Goal: Task Accomplishment & Management: Complete application form

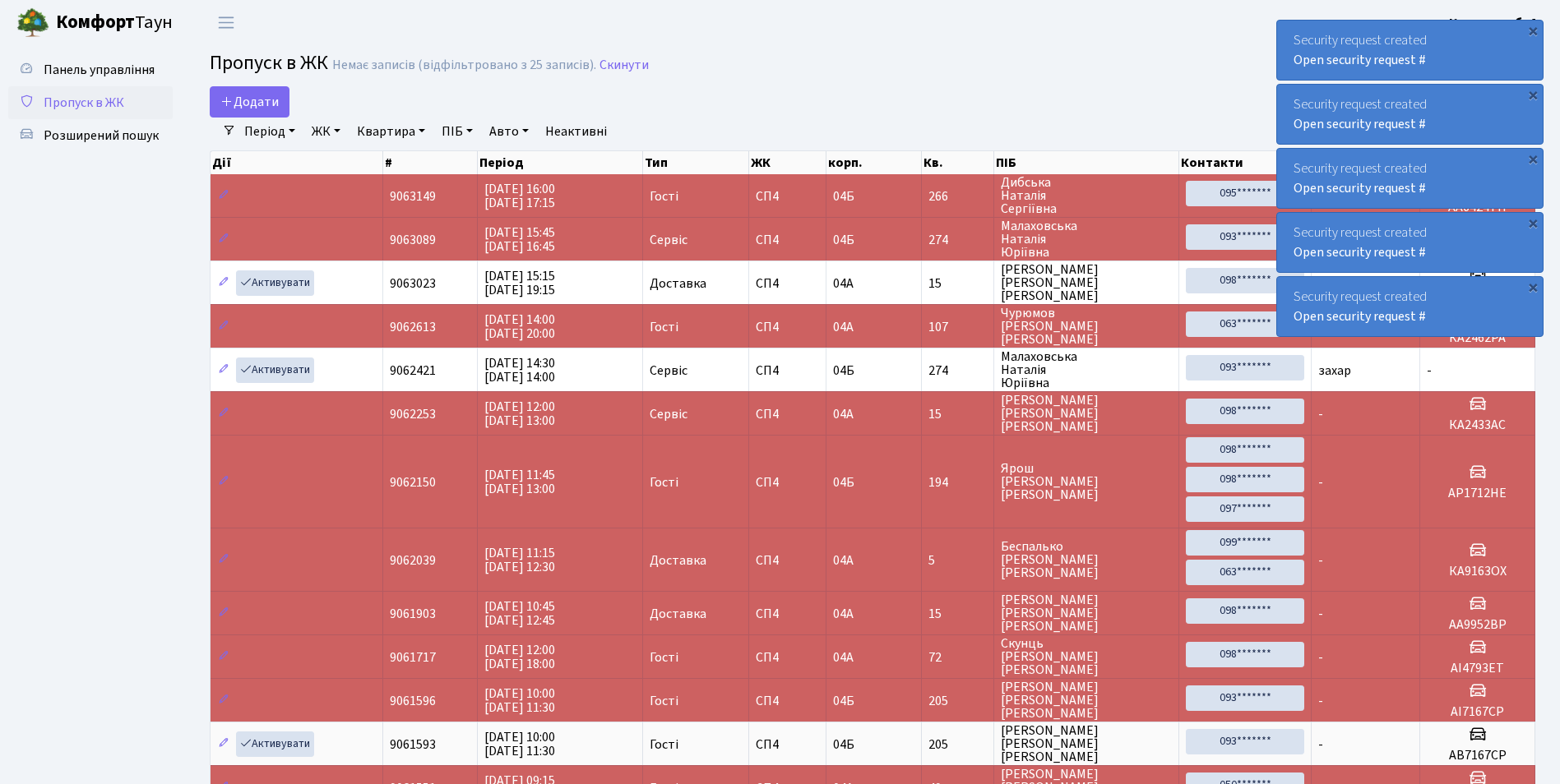
select select "25"
click at [250, 103] on span "Додати" at bounding box center [250, 101] width 58 height 18
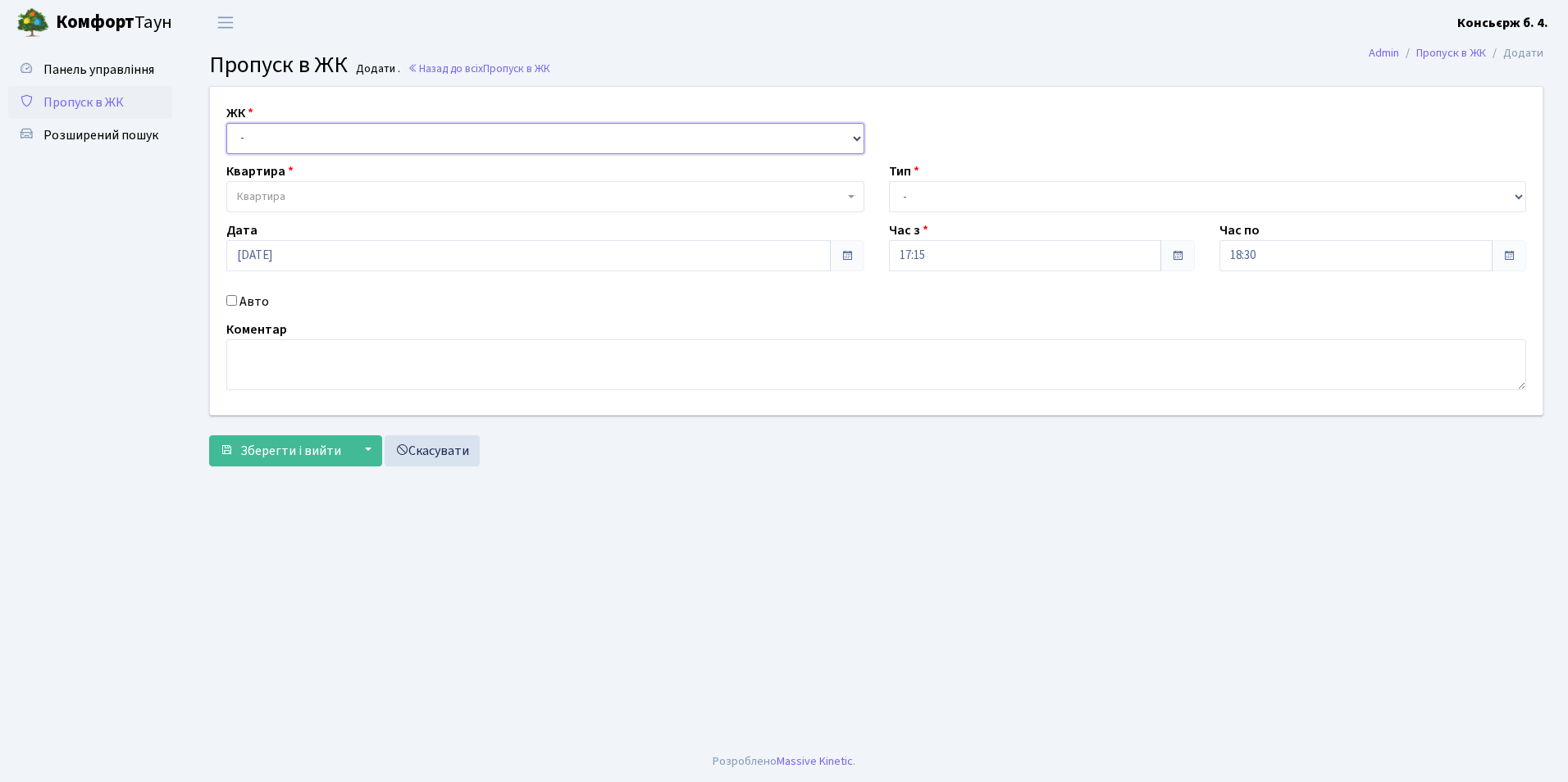
click at [251, 135] on select "- [STREET_ADDRESS]" at bounding box center [545, 138] width 638 height 31
select select "325"
click at [226, 123] on select "- СП4, Столичне шосе, 5" at bounding box center [545, 138] width 638 height 31
select select
click at [298, 194] on span "Квартира" at bounding box center [540, 197] width 606 height 16
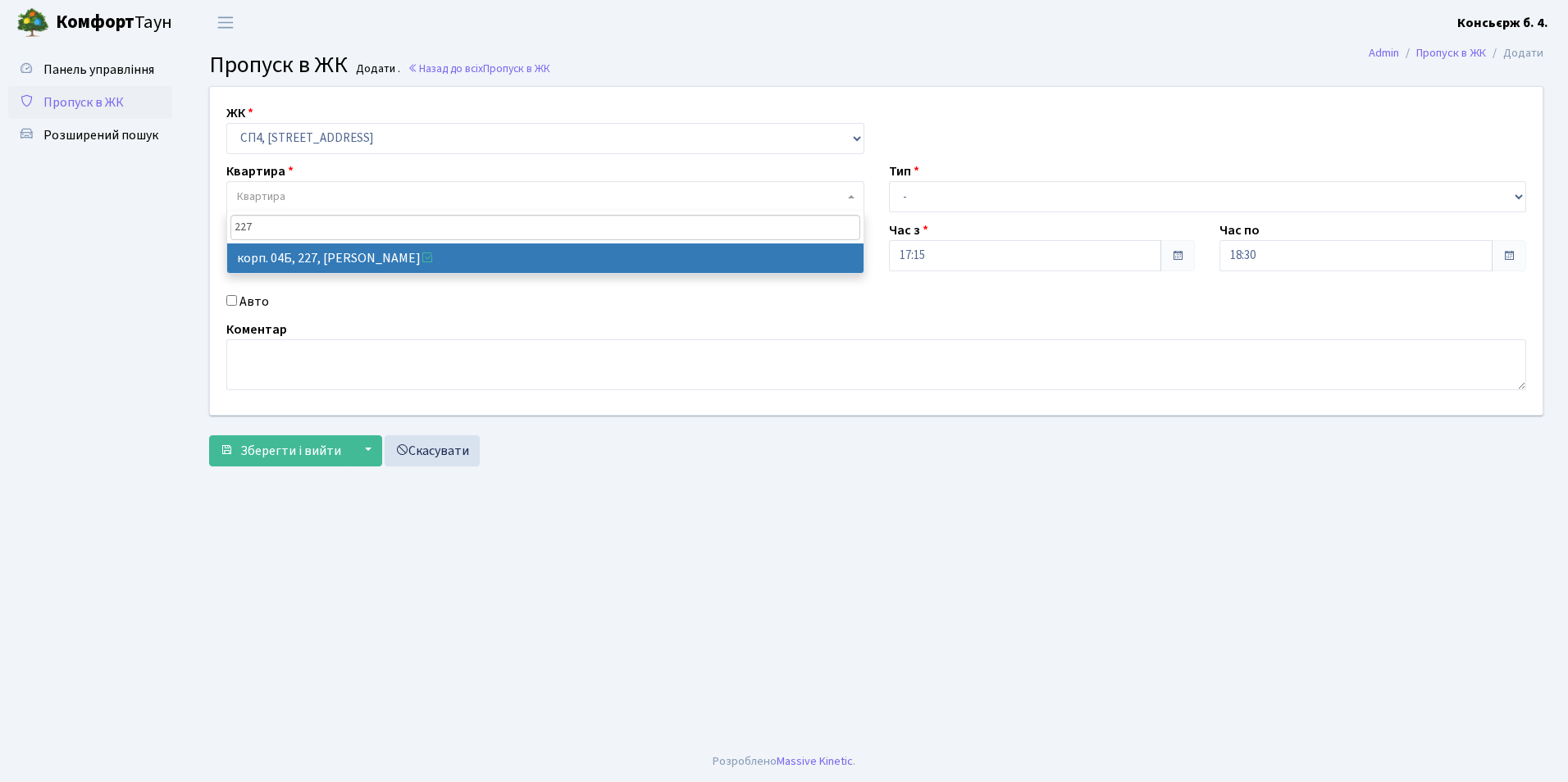
type input "227"
select select "21255"
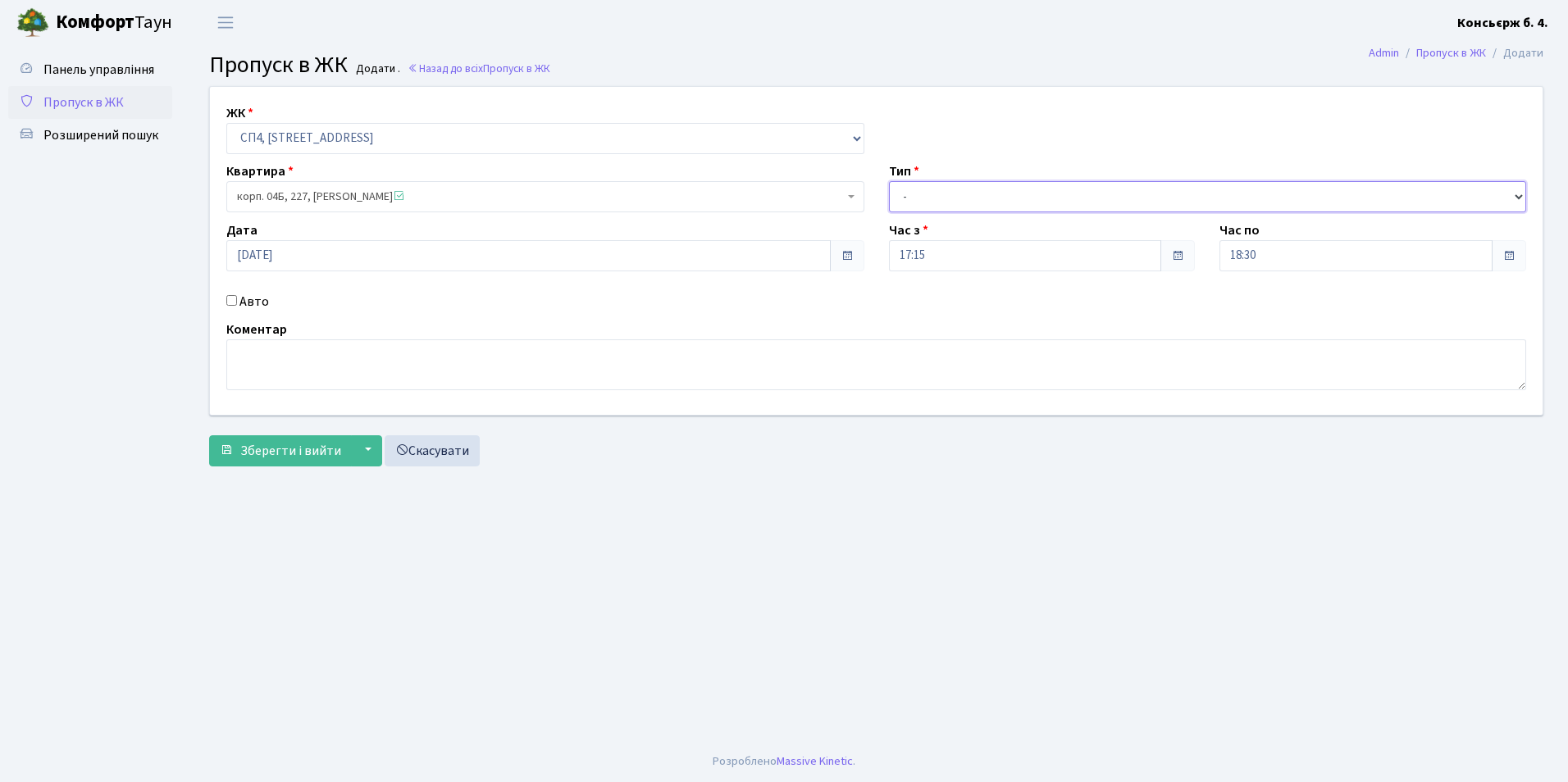
click at [904, 194] on select "- Доставка Таксі Гості Сервіс" at bounding box center [1208, 197] width 638 height 31
select select "1"
click at [889, 181] on select "- Доставка Таксі Гості Сервіс" at bounding box center [1208, 197] width 638 height 31
click at [229, 301] on input "Авто" at bounding box center [231, 300] width 11 height 11
checkbox input "true"
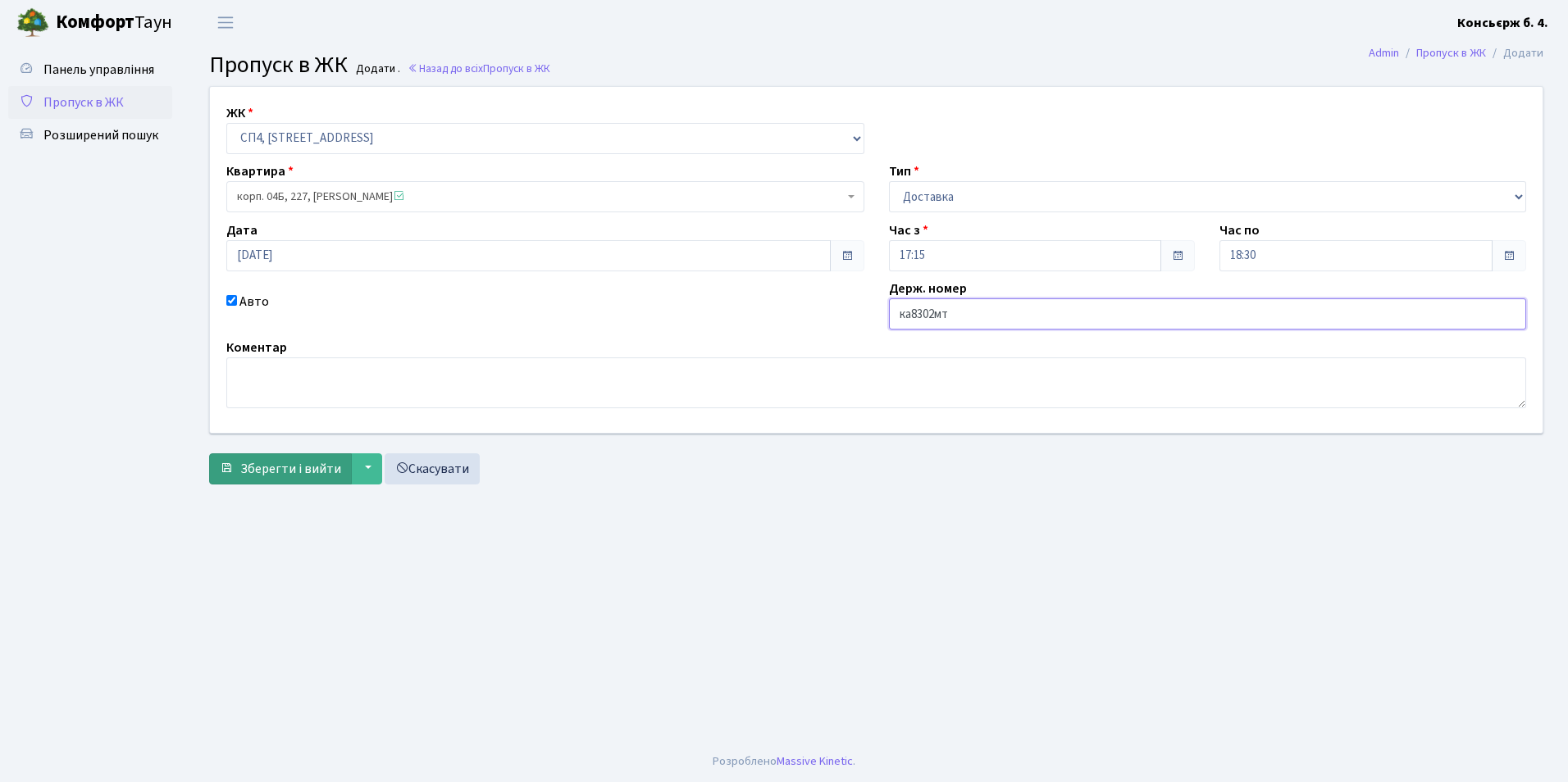
type input "ка8302мт"
click at [288, 472] on span "Зберегти і вийти" at bounding box center [291, 468] width 101 height 18
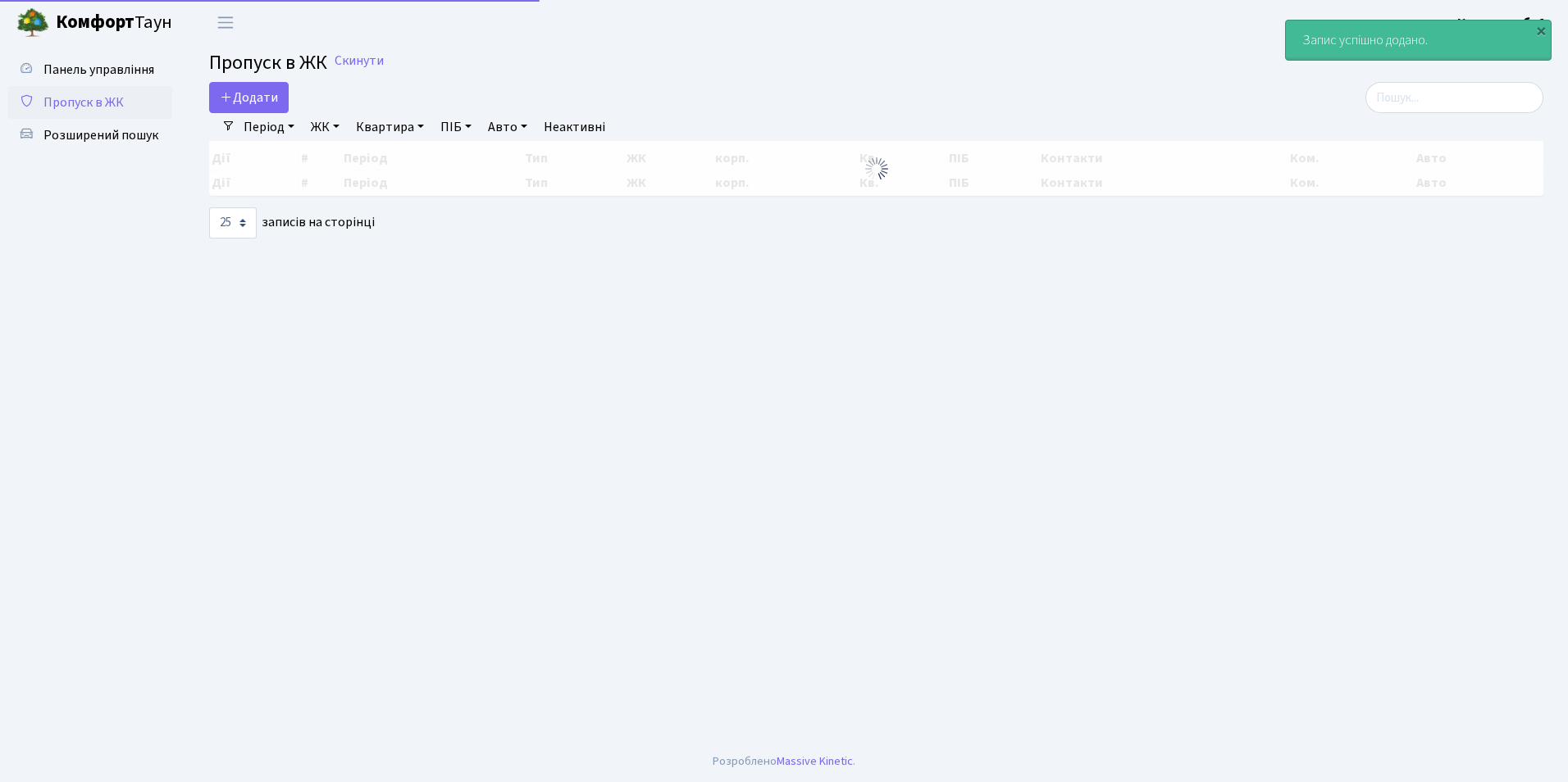
select select "25"
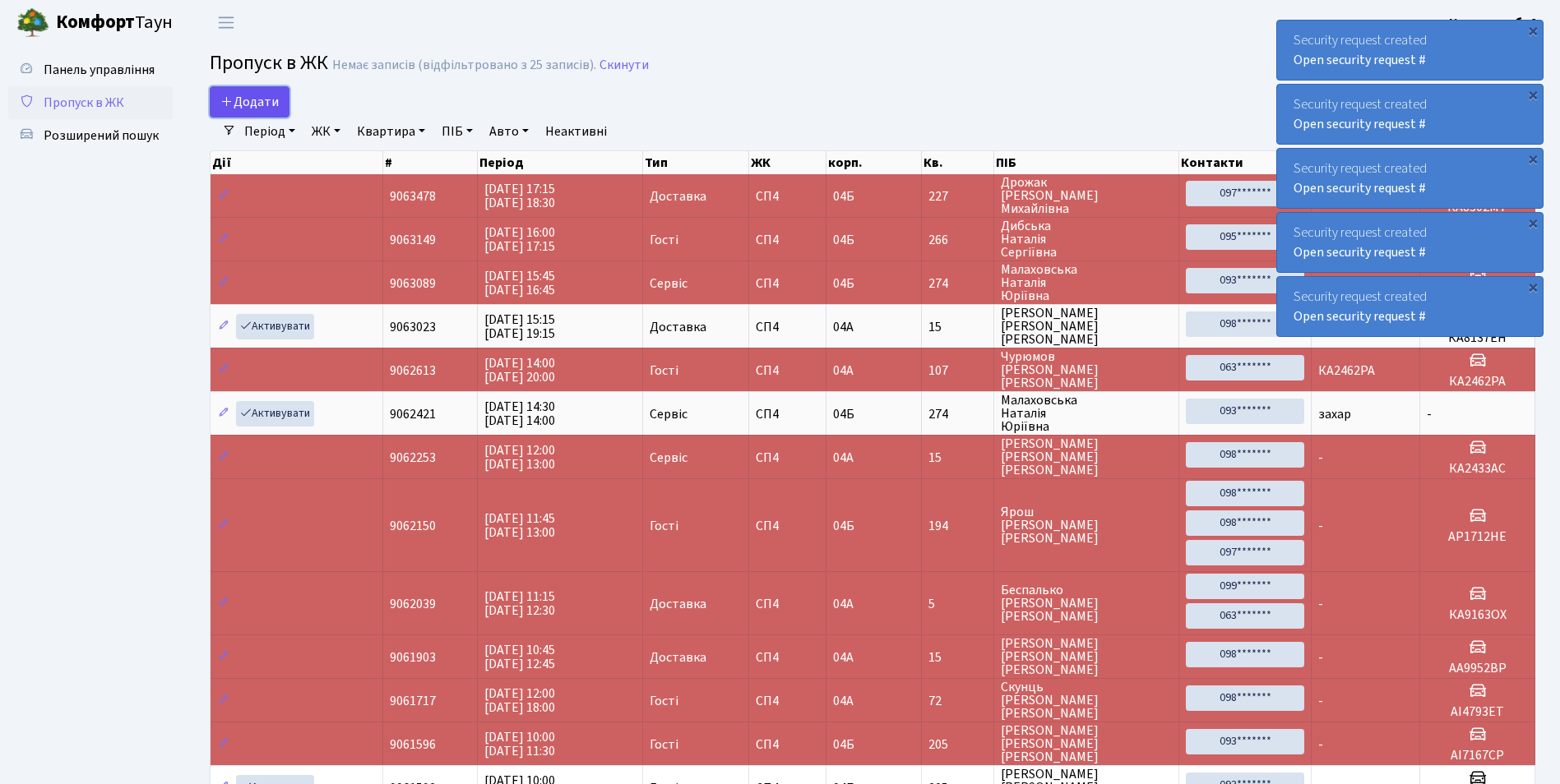
click at [250, 100] on span "Додати" at bounding box center [250, 101] width 58 height 18
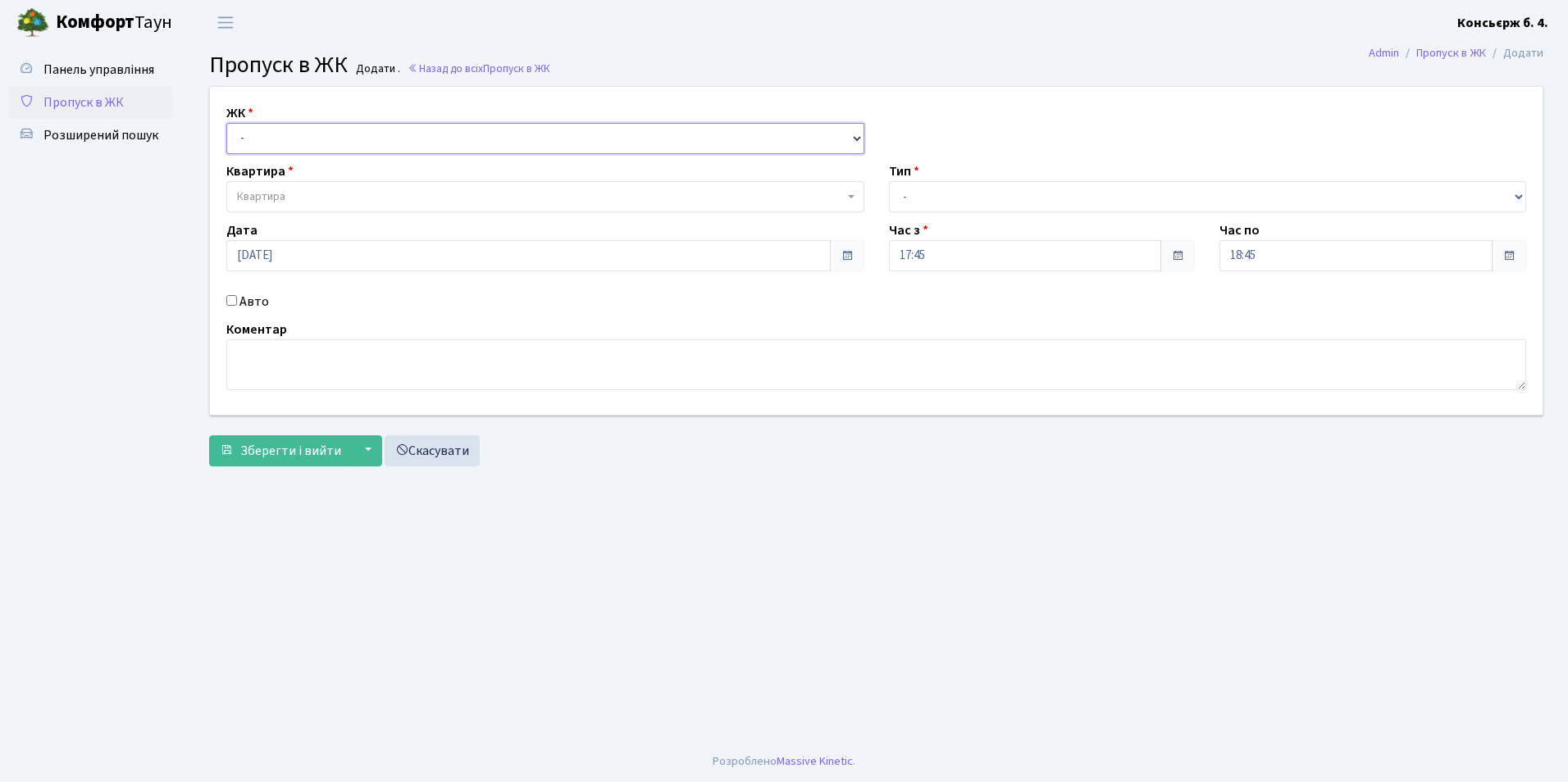
click at [261, 132] on select "- [STREET_ADDRESS]" at bounding box center [545, 138] width 638 height 31
select select "325"
click at [226, 123] on select "- [STREET_ADDRESS]" at bounding box center [545, 138] width 638 height 31
select select
click at [274, 198] on span "Квартира" at bounding box center [261, 197] width 48 height 16
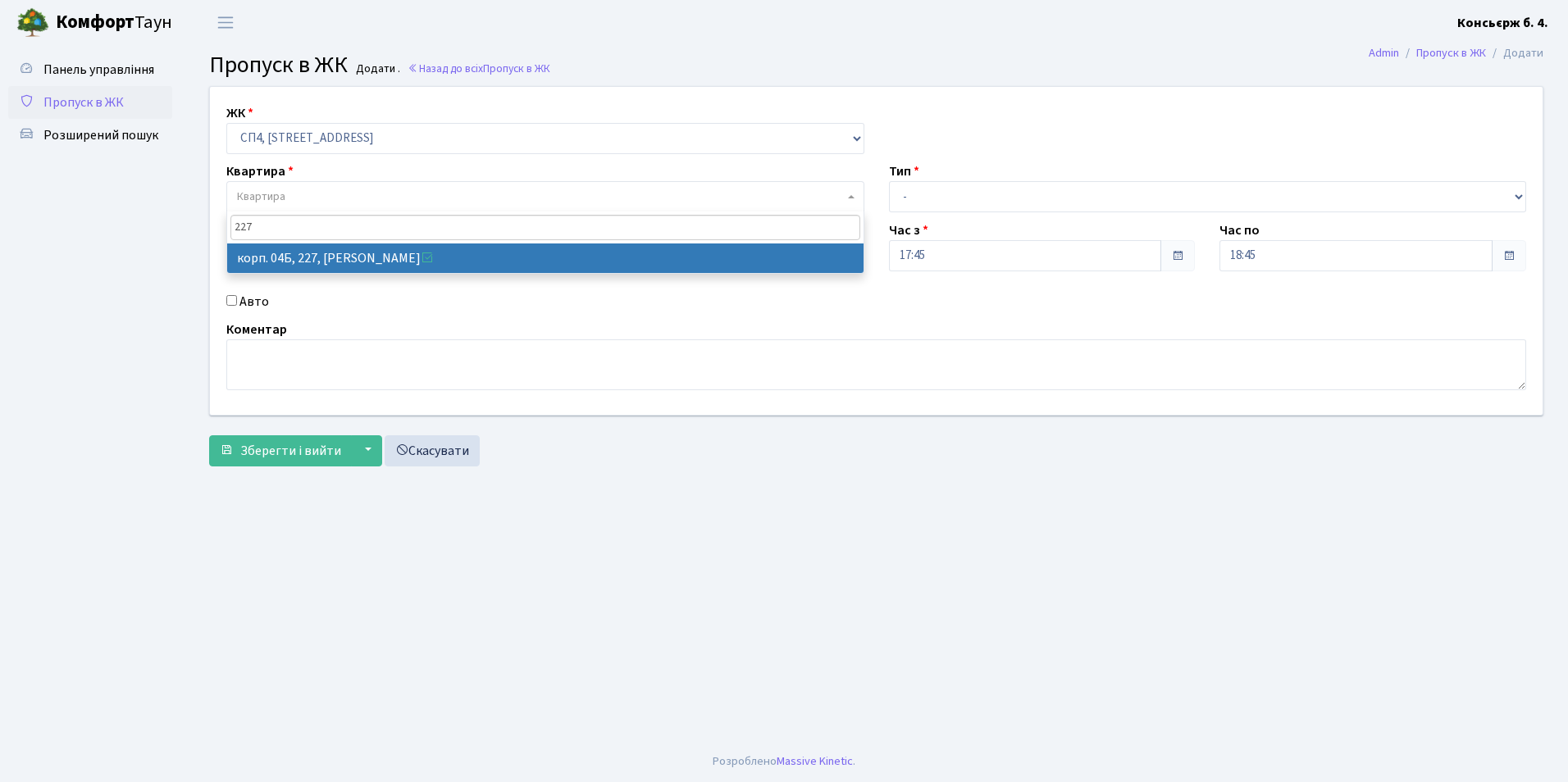
type input "227"
drag, startPoint x: 456, startPoint y: 255, endPoint x: 477, endPoint y: 261, distance: 21.8
select select "21255"
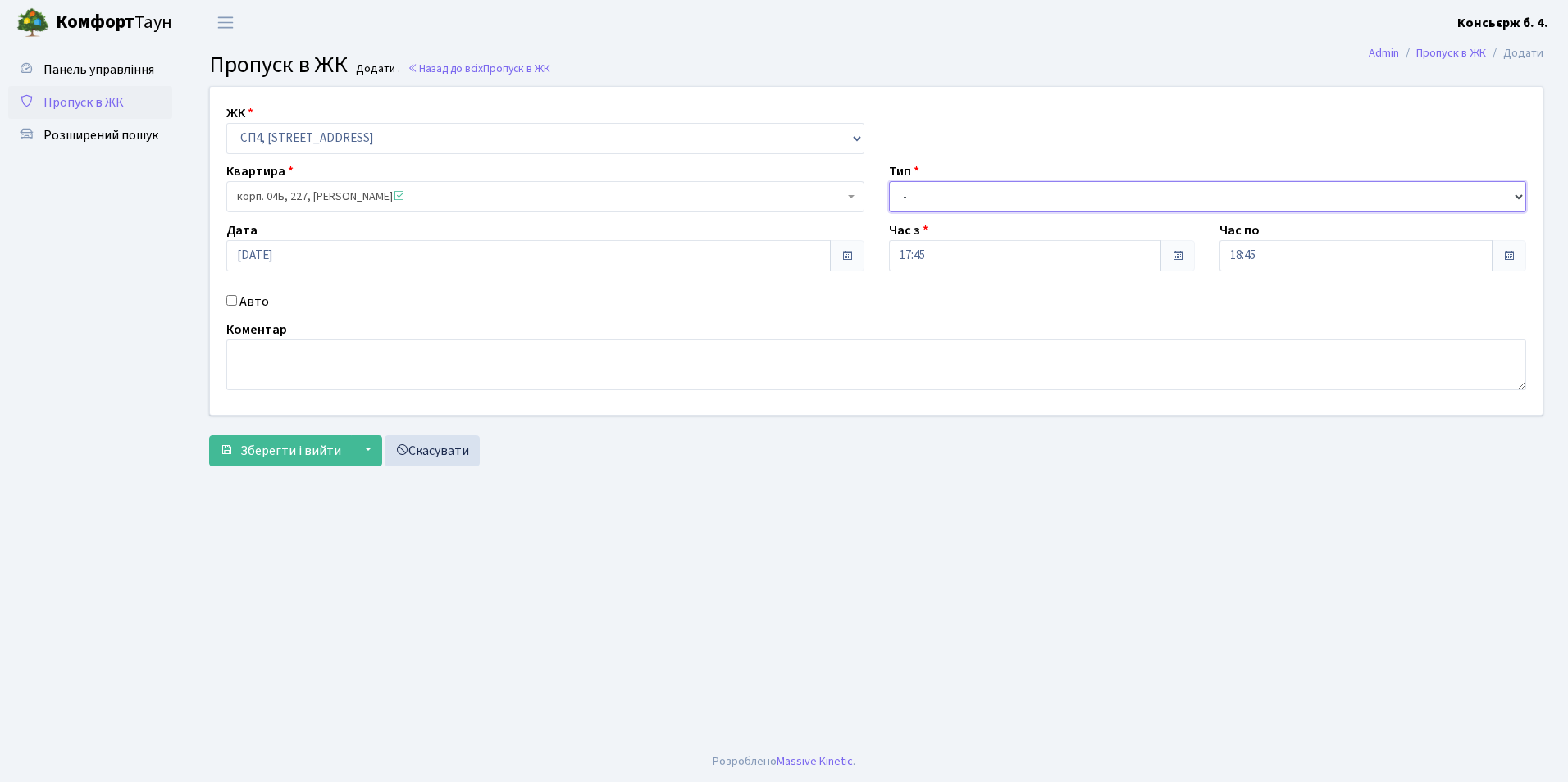
click at [921, 191] on select "- Доставка Таксі Гості Сервіс" at bounding box center [1208, 197] width 638 height 31
select select "1"
click at [889, 181] on select "- Доставка Таксі Гості Сервіс" at bounding box center [1208, 197] width 638 height 31
click at [234, 301] on input "Авто" at bounding box center [231, 300] width 11 height 11
checkbox input "true"
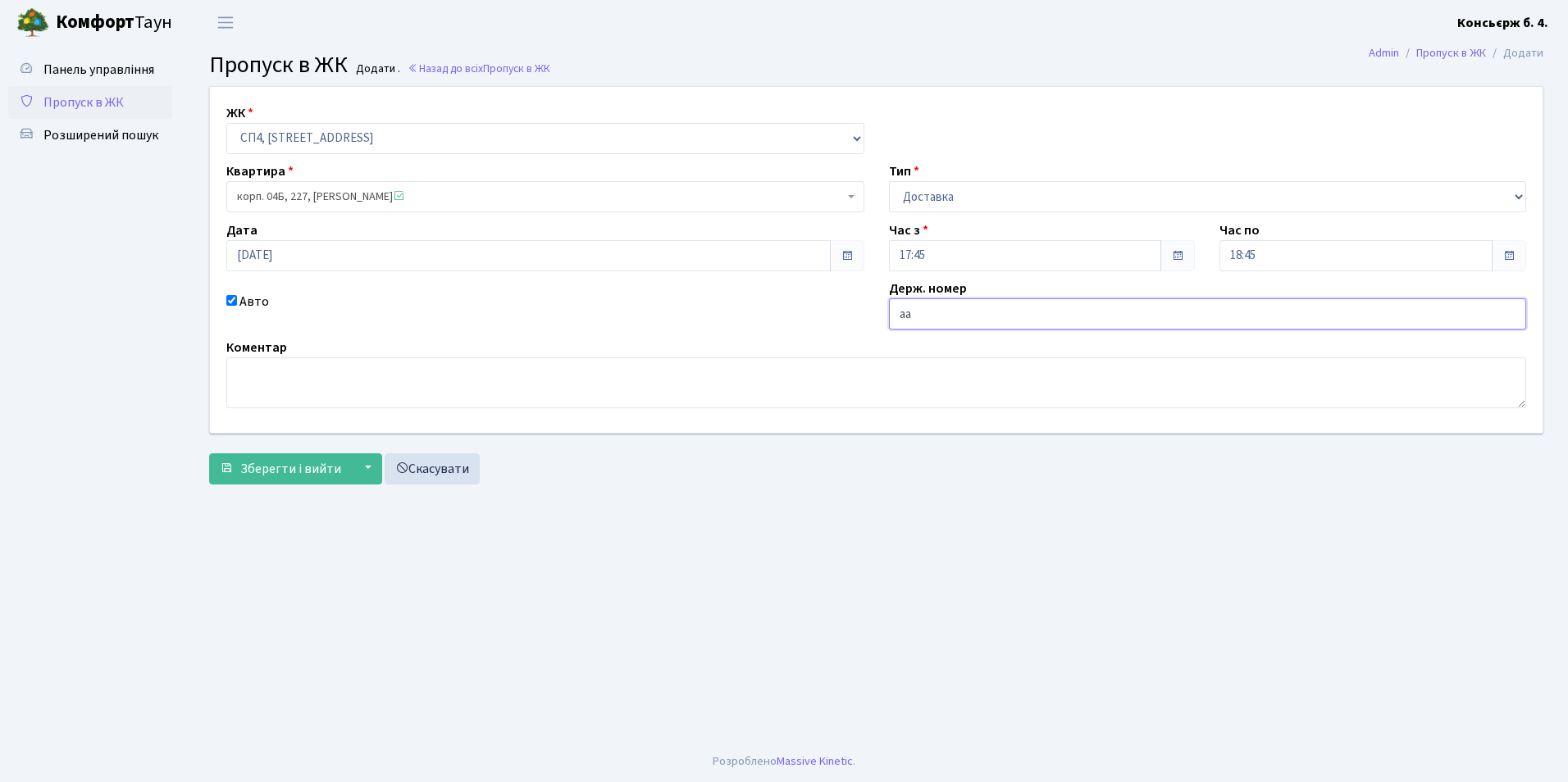
type input "аа"
click at [1567, 310] on html "Комфорт Таун Консьєрж б. 4. Мій обліковий запис Вийти Панель управління Пропуск…" at bounding box center [784, 391] width 1568 height 782
click at [423, 472] on link "Скасувати" at bounding box center [432, 469] width 95 height 31
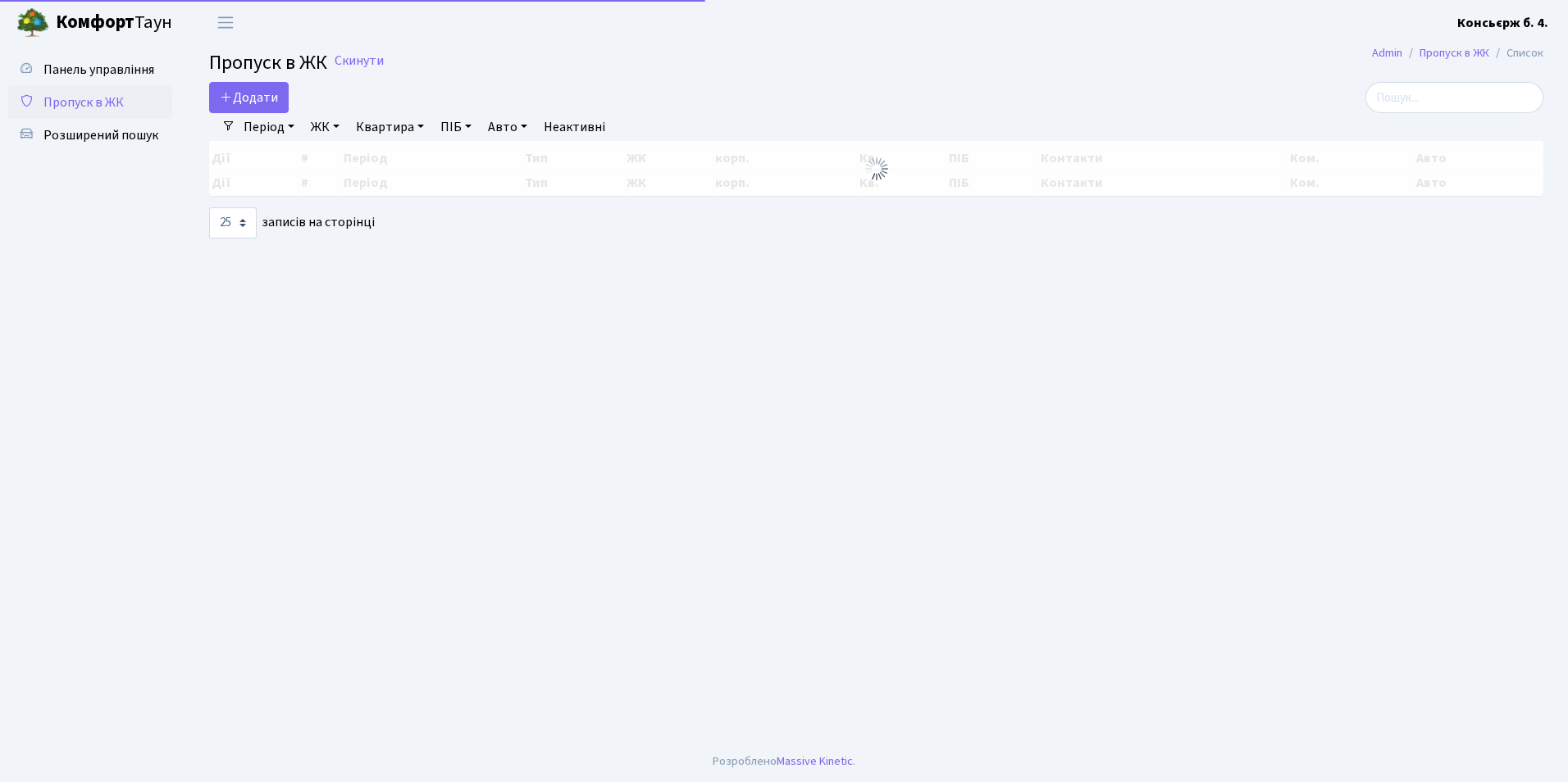
select select "25"
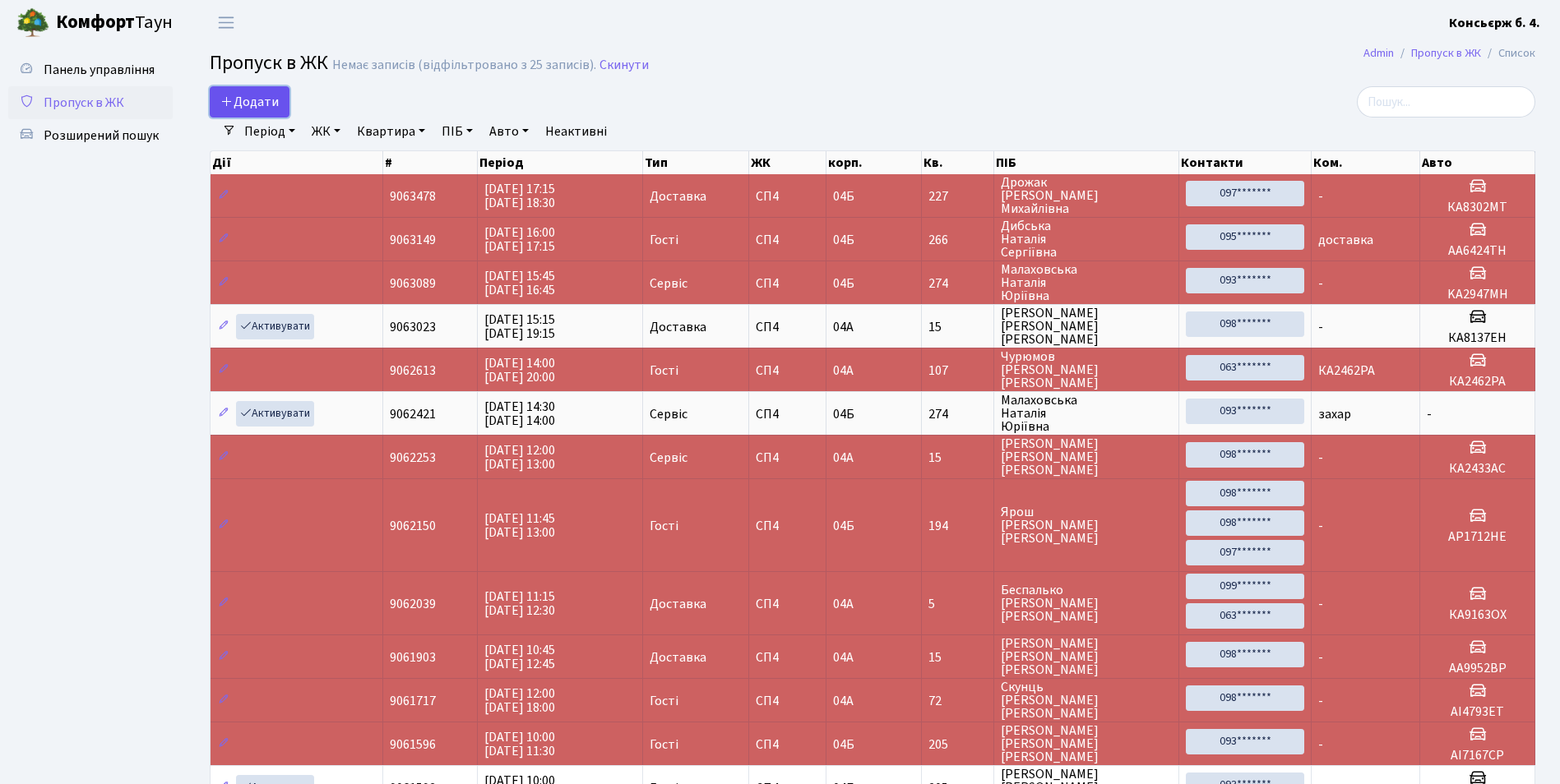
click at [249, 101] on span "Додати" at bounding box center [250, 101] width 58 height 18
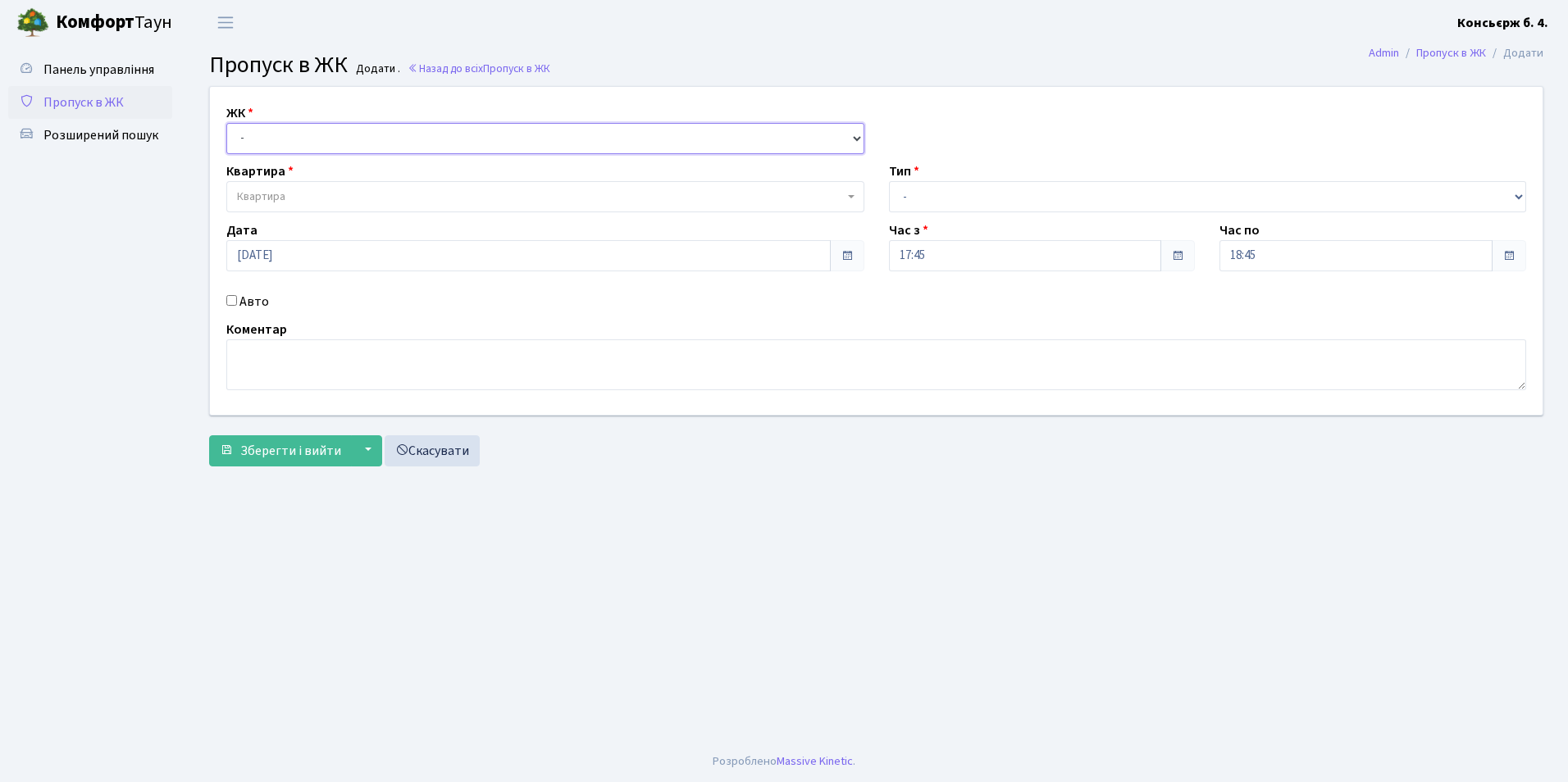
click at [238, 134] on select "- [STREET_ADDRESS]" at bounding box center [545, 138] width 638 height 31
click at [226, 123] on select "- [STREET_ADDRESS]" at bounding box center [545, 138] width 638 height 31
click at [272, 138] on select "- СП4, Столичне шосе, 5" at bounding box center [545, 138] width 638 height 31
select select "325"
click at [226, 123] on select "- СП4, Столичне шосе, 5" at bounding box center [545, 138] width 638 height 31
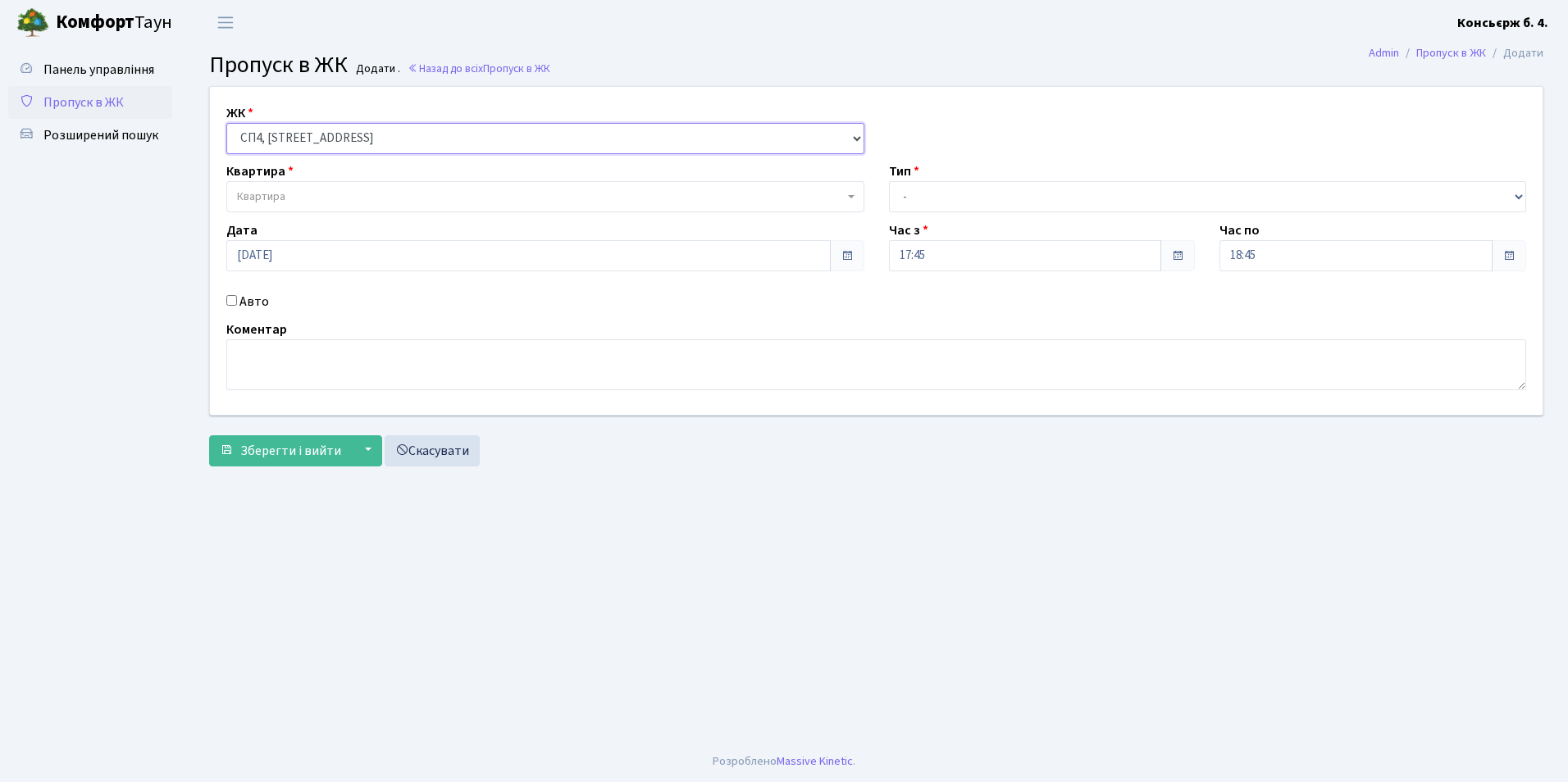
select select
click at [272, 199] on span "Квартира" at bounding box center [261, 197] width 48 height 16
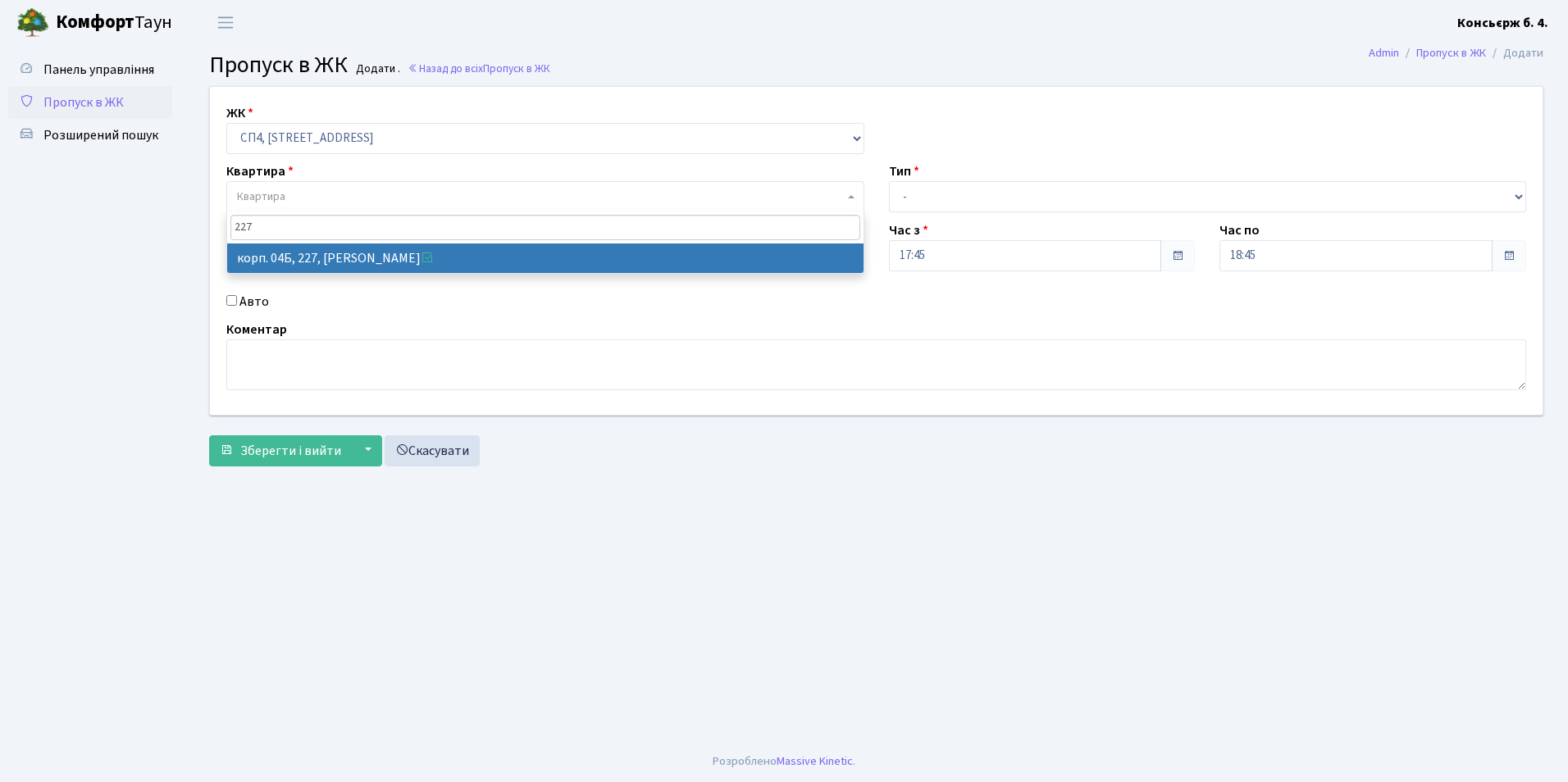
type input "227"
select select "21255"
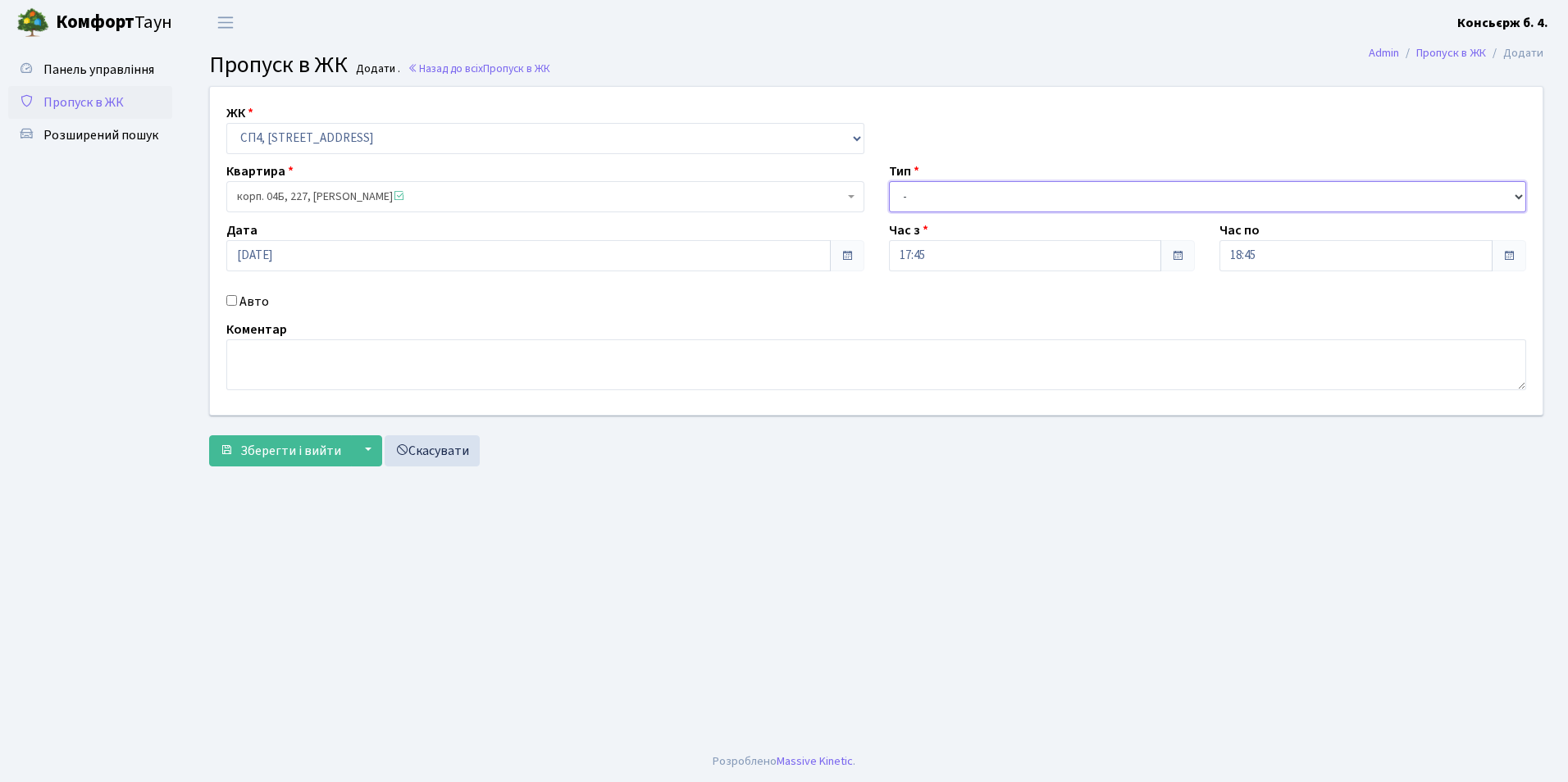
click at [904, 193] on select "- Доставка Таксі Гості Сервіс" at bounding box center [1208, 197] width 638 height 31
select select "1"
click at [889, 181] on select "- Доставка Таксі Гості Сервіс" at bounding box center [1208, 197] width 638 height 31
click at [228, 300] on input "Авто" at bounding box center [231, 300] width 11 height 11
checkbox input "true"
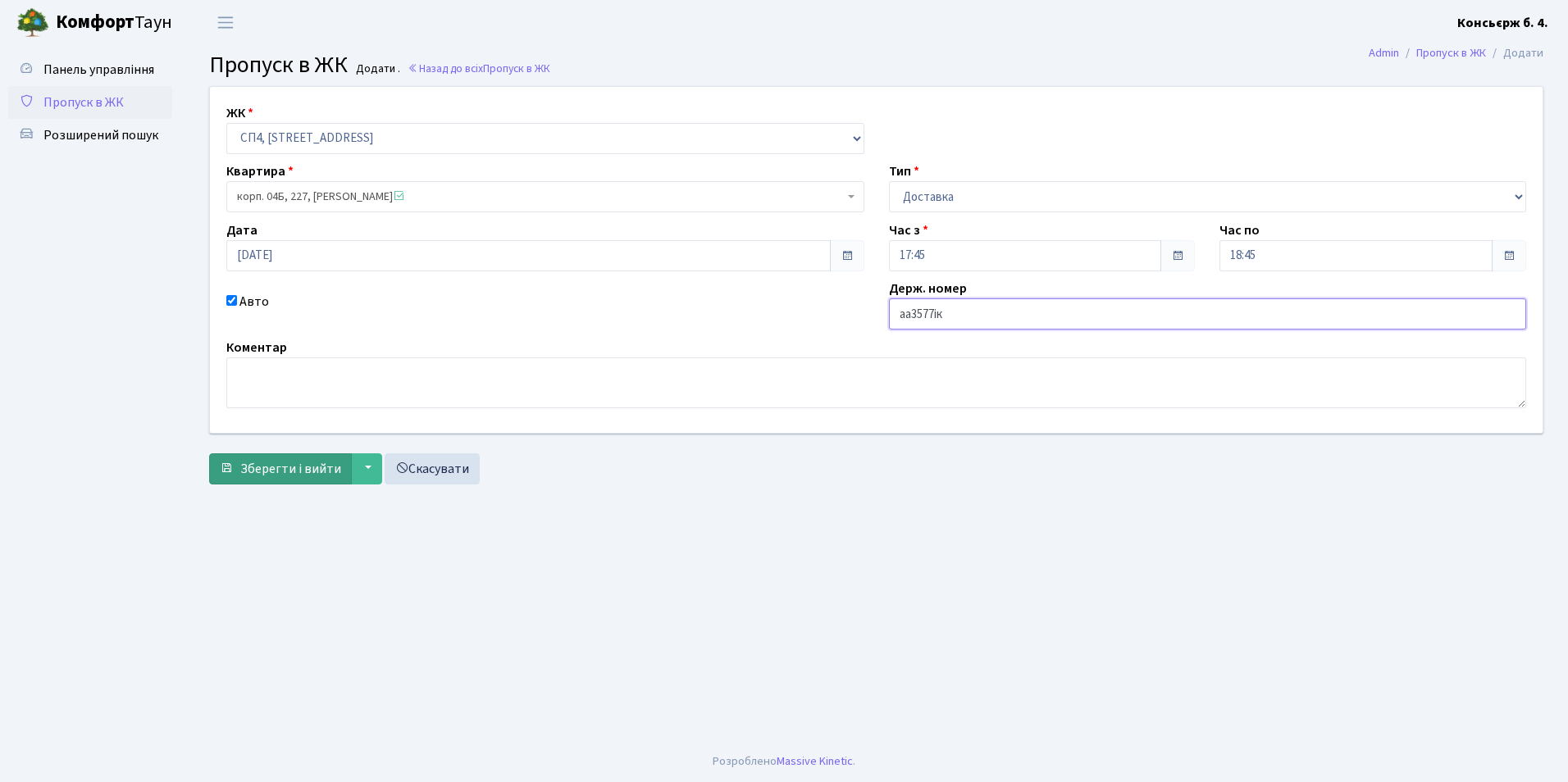
type input "аа3577ік"
click at [265, 472] on span "Зберегти і вийти" at bounding box center [291, 468] width 101 height 18
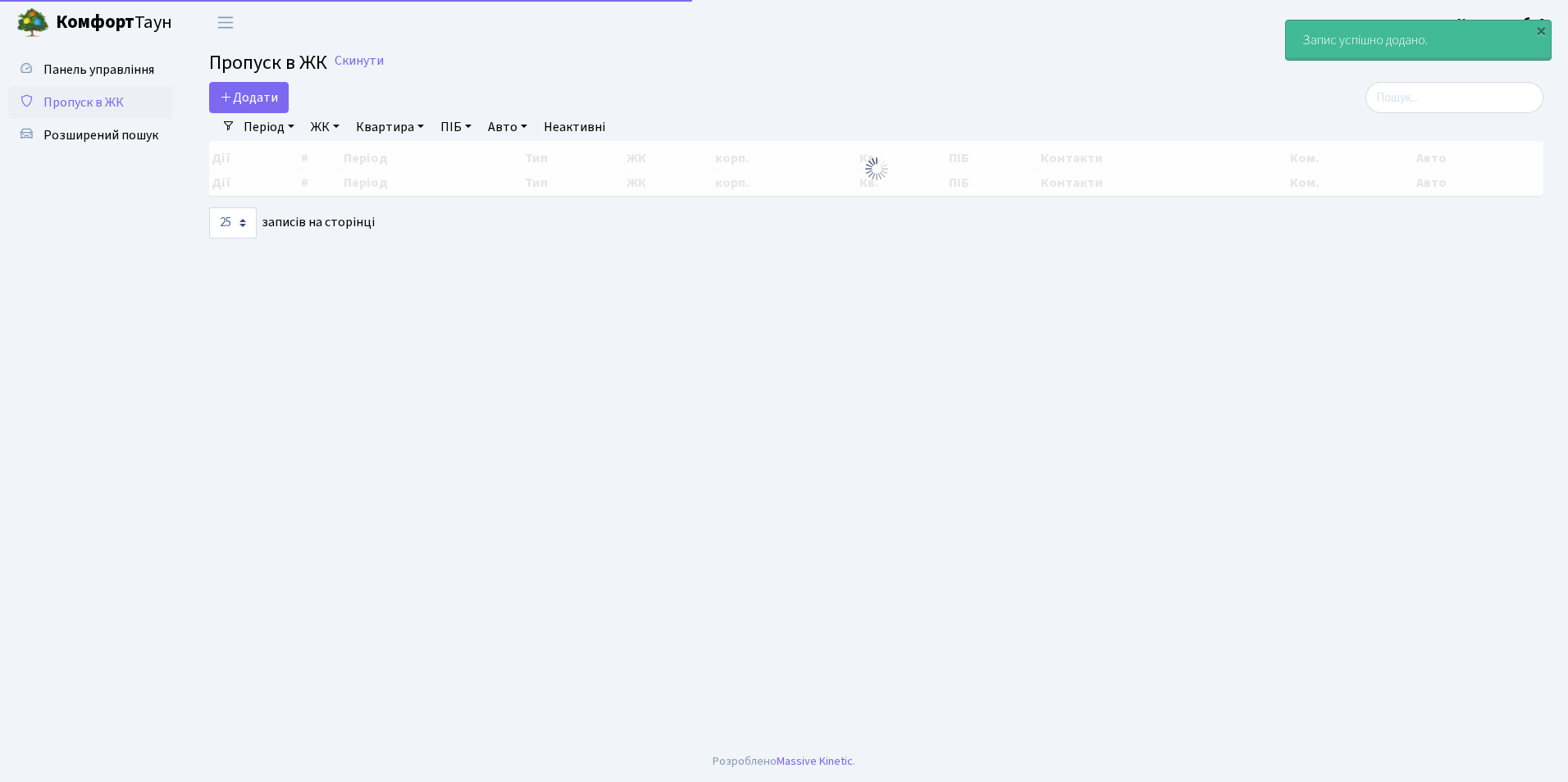
select select "25"
